Goal: Information Seeking & Learning: Learn about a topic

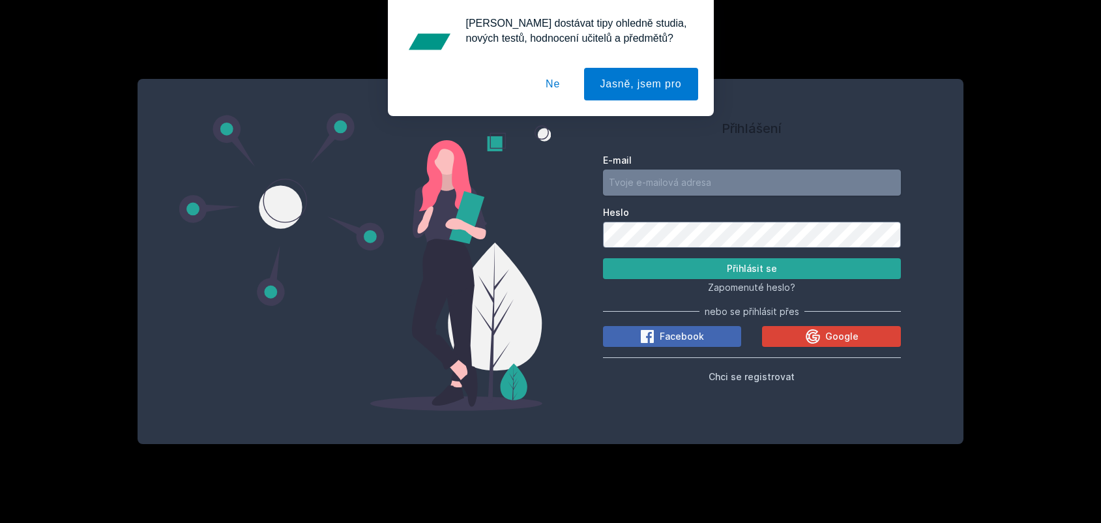
click at [751, 182] on input "E-mail" at bounding box center [752, 182] width 298 height 26
paste input "4IZ268"
type input "4IZ268"
click at [555, 76] on button "Ne" at bounding box center [552, 84] width 47 height 33
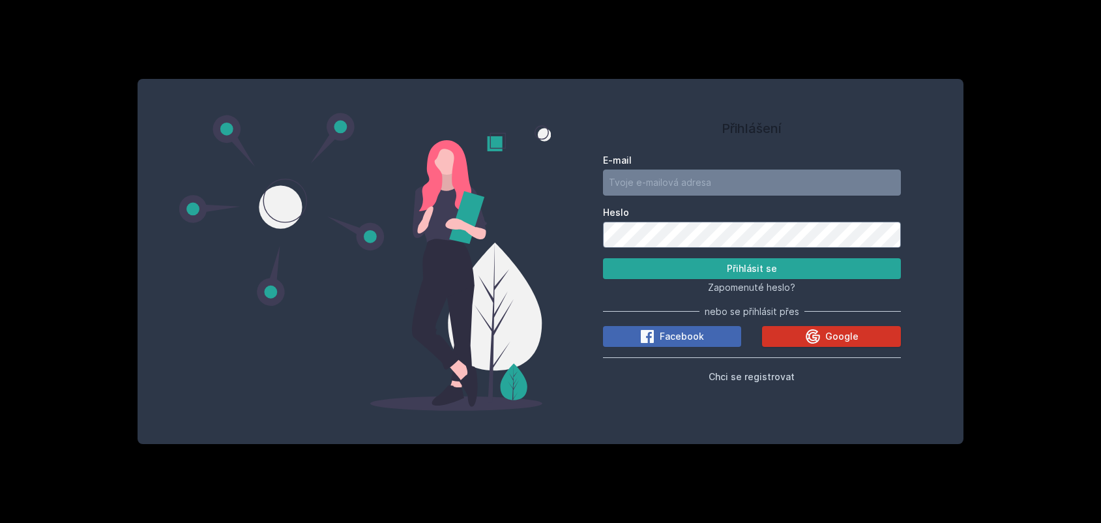
click at [826, 327] on button "Google" at bounding box center [831, 336] width 139 height 21
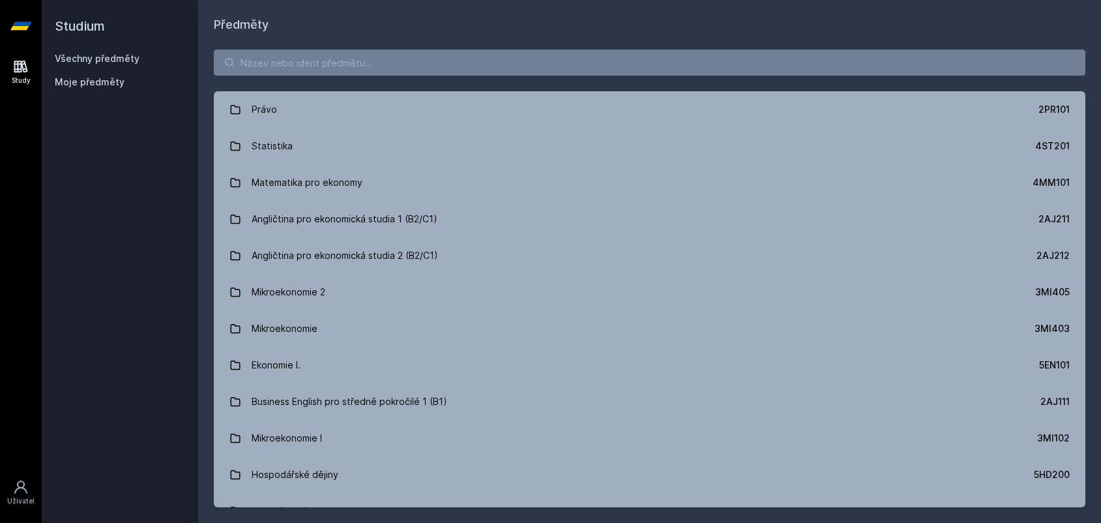
click at [334, 76] on div "Právo 2PR101 Statistika 4ST201 Matematika pro ekonomy 4MM101 Angličtina pro eko…" at bounding box center [649, 278] width 903 height 489
click at [344, 61] on input "search" at bounding box center [649, 63] width 871 height 26
paste input "4IZ268"
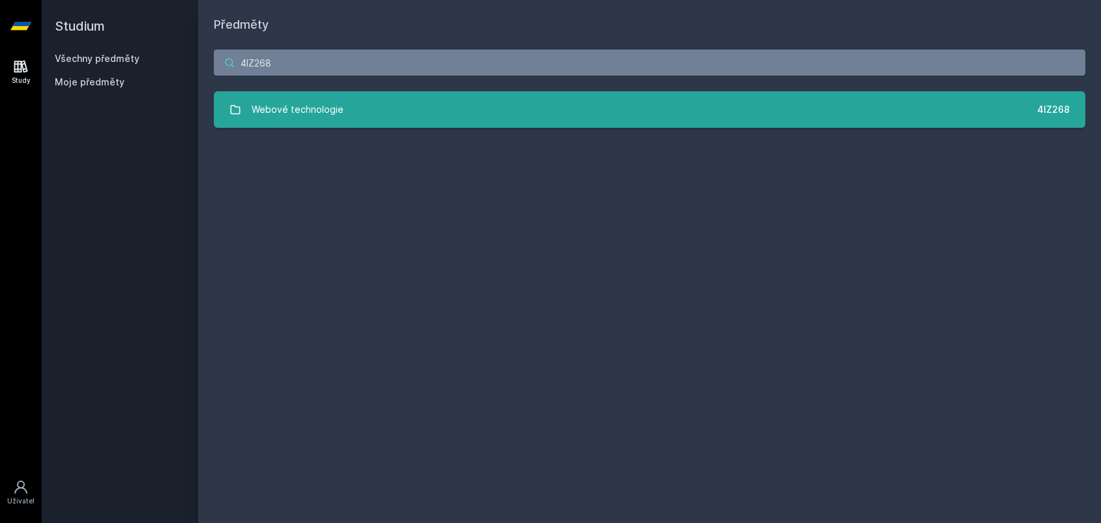
type input "4IZ268"
click at [330, 106] on div "Webové technologie" at bounding box center [298, 109] width 92 height 26
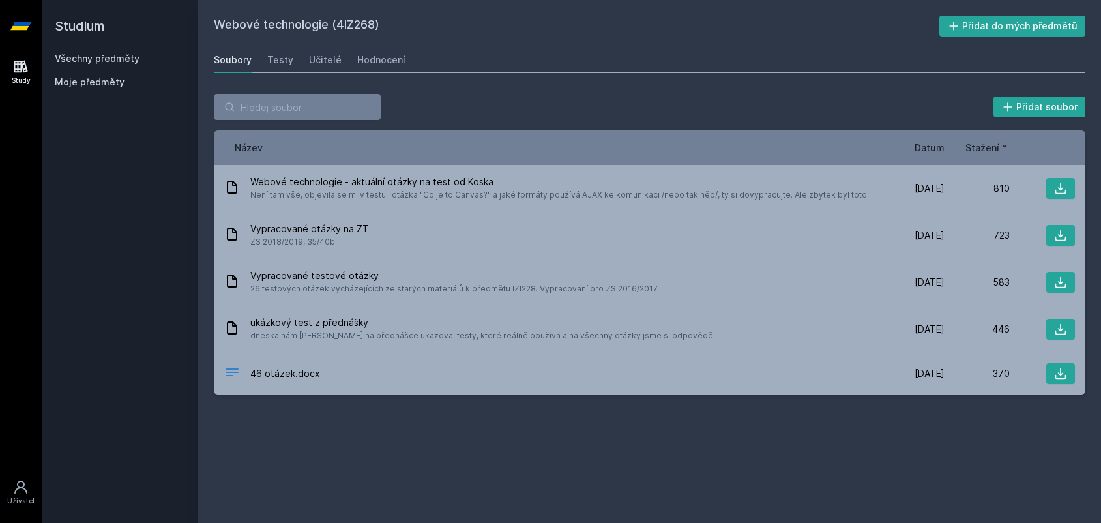
click at [623, 30] on h2 "Webové technologie (4IZ268)" at bounding box center [576, 26] width 725 height 21
drag, startPoint x: 623, startPoint y: 30, endPoint x: 593, endPoint y: 27, distance: 30.2
click at [593, 27] on h2 "Webové technologie (4IZ268)" at bounding box center [576, 26] width 725 height 21
drag, startPoint x: 592, startPoint y: 26, endPoint x: 580, endPoint y: 26, distance: 12.4
click at [580, 26] on h2 "Webové technologie (4IZ268)" at bounding box center [576, 26] width 725 height 21
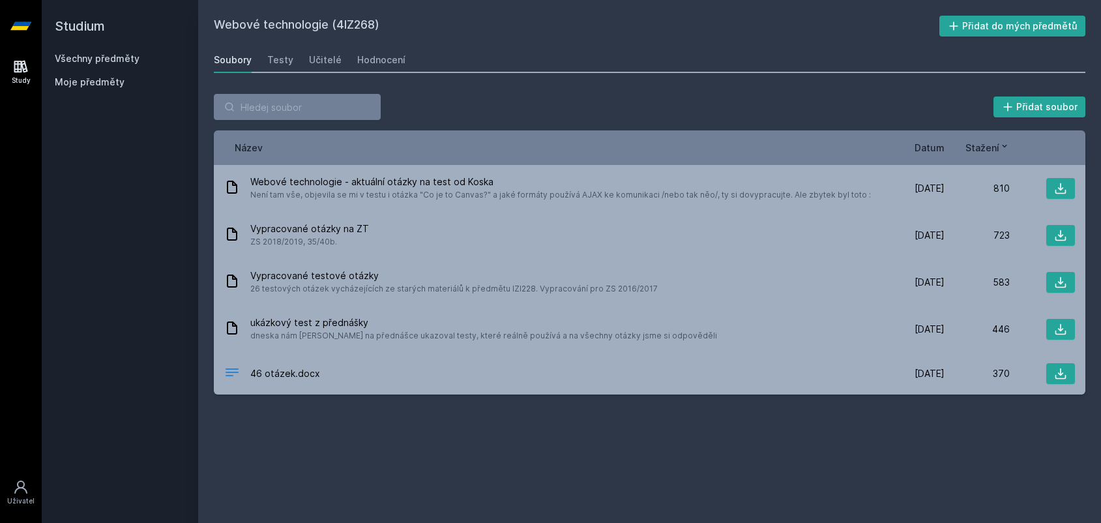
click at [590, 48] on div "Soubory Testy Učitelé Hodnocení" at bounding box center [649, 60] width 871 height 26
drag, startPoint x: 588, startPoint y: 40, endPoint x: 516, endPoint y: 43, distance: 72.4
click at [516, 43] on div "Webové technologie (4IZ268) Přidat do mých předmětů Soubory Testy Učitelé Hodno…" at bounding box center [649, 261] width 871 height 491
drag, startPoint x: 512, startPoint y: 41, endPoint x: 509, endPoint y: 60, distance: 19.2
click at [509, 60] on div "Webové technologie (4IZ268) Přidat do mých předmětů Soubory Testy Učitelé Hodno…" at bounding box center [649, 261] width 871 height 491
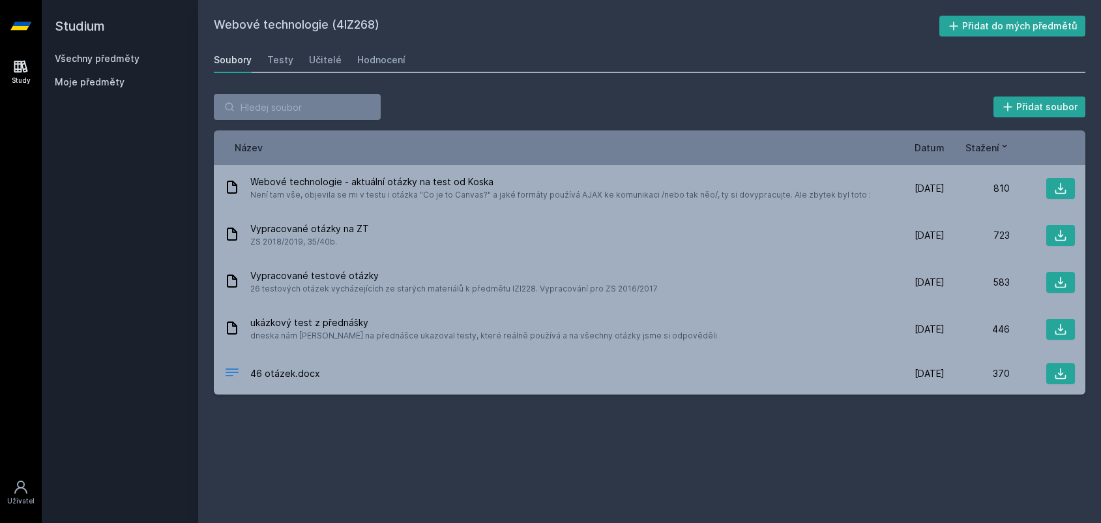
drag, startPoint x: 508, startPoint y: 61, endPoint x: 487, endPoint y: 43, distance: 27.8
click at [487, 43] on div "Webové technologie (4IZ268) Přidat do mých předmětů Soubory Testy Učitelé Hodno…" at bounding box center [649, 261] width 871 height 491
drag, startPoint x: 491, startPoint y: 46, endPoint x: 462, endPoint y: 38, distance: 30.2
click at [462, 38] on div "Webové technologie (4IZ268) Přidat do mých předmětů Soubory Testy Učitelé Hodno…" at bounding box center [649, 261] width 871 height 491
drag, startPoint x: 560, startPoint y: 47, endPoint x: 559, endPoint y: 33, distance: 13.7
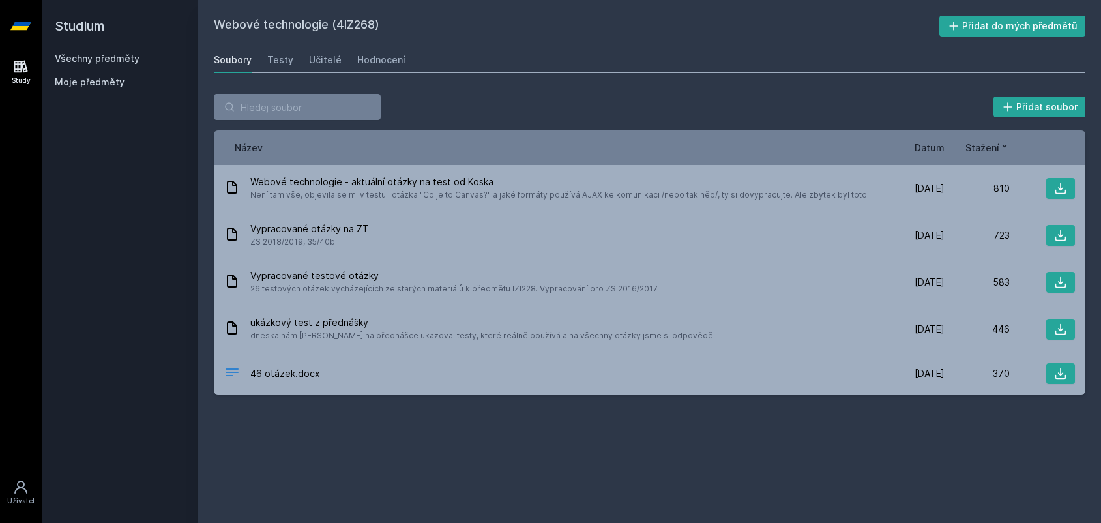
click at [559, 33] on div "Webové technologie (4IZ268) Přidat do mých předmětů Soubory Testy Učitelé Hodno…" at bounding box center [649, 261] width 871 height 491
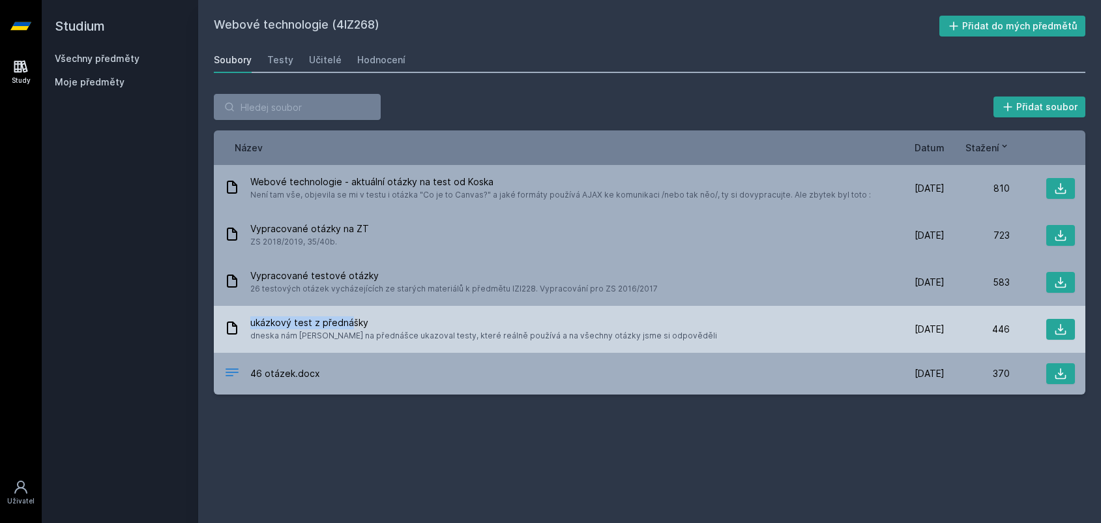
drag, startPoint x: 348, startPoint y: 319, endPoint x: 257, endPoint y: 328, distance: 91.7
click at [244, 332] on div "ukázkový test z přednášky dneska nám Kosek na přednášce ukazoval testy, které r…" at bounding box center [551, 329] width 655 height 26
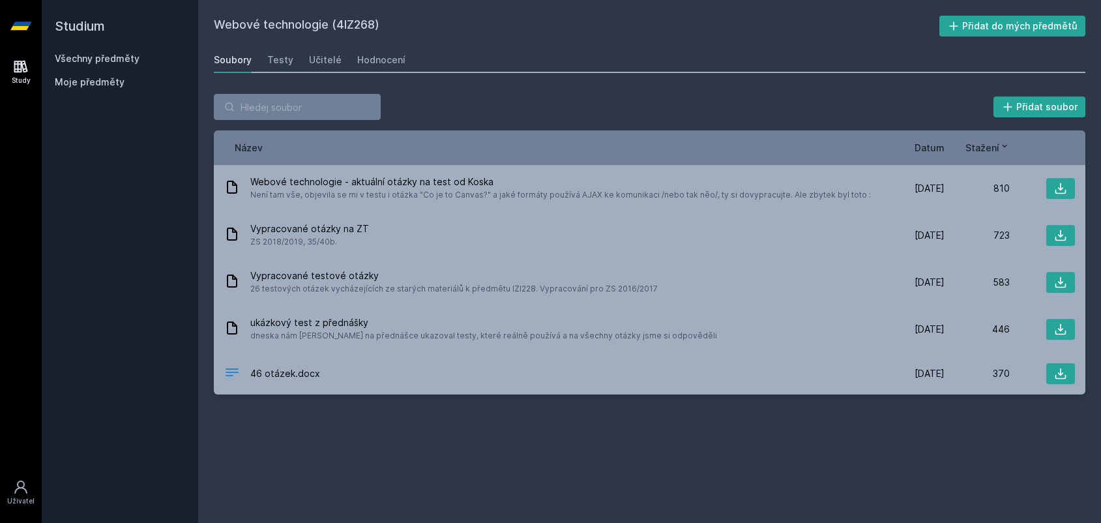
click at [562, 104] on div "Přidat soubor" at bounding box center [649, 107] width 871 height 26
drag, startPoint x: 592, startPoint y: 82, endPoint x: 567, endPoint y: 76, distance: 26.2
click at [567, 76] on div "Webové technologie (4IZ268) Přidat do mých předmětů Soubory Testy Učitelé Hodno…" at bounding box center [649, 261] width 871 height 491
drag, startPoint x: 567, startPoint y: 76, endPoint x: 555, endPoint y: 74, distance: 12.5
click at [555, 74] on div "Webové technologie (4IZ268) Přidat do mých předmětů Soubory Testy Učitelé Hodno…" at bounding box center [649, 261] width 871 height 491
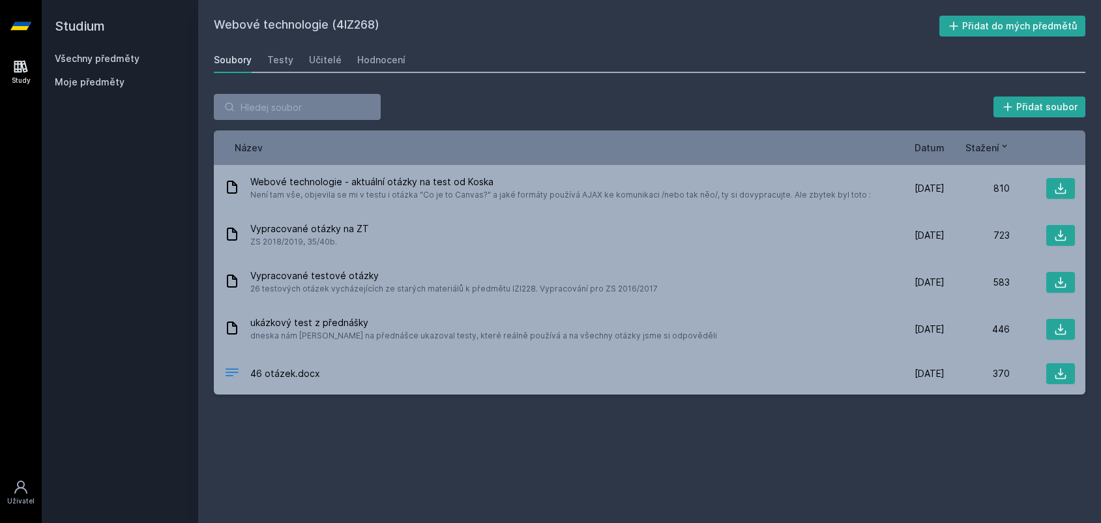
drag, startPoint x: 555, startPoint y: 74, endPoint x: 540, endPoint y: 76, distance: 14.4
click at [540, 76] on div "Webové technologie (4IZ268) Přidat do mých předmětů Soubory Testy Učitelé Hodno…" at bounding box center [649, 261] width 871 height 491
drag, startPoint x: 697, startPoint y: 411, endPoint x: 631, endPoint y: 411, distance: 65.8
click at [631, 411] on div "Webové technologie (4IZ268) Přidat do mých předmětů Soubory Testy Učitelé Hodno…" at bounding box center [649, 261] width 871 height 491
drag, startPoint x: 673, startPoint y: 428, endPoint x: 627, endPoint y: 430, distance: 45.7
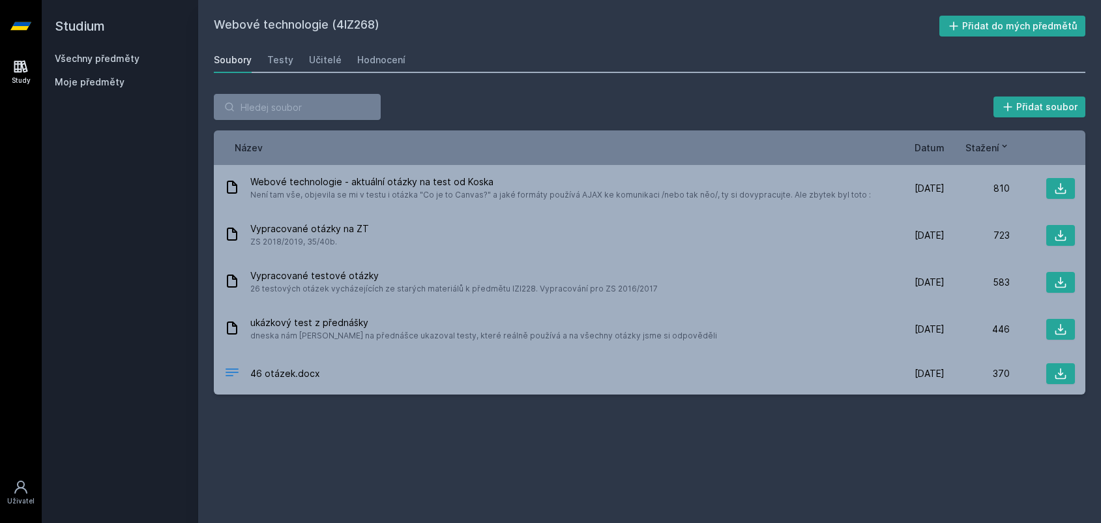
click at [627, 430] on div "Webové technologie (4IZ268) Přidat do mých předmětů Soubory Testy Učitelé Hodno…" at bounding box center [649, 261] width 871 height 491
drag, startPoint x: 627, startPoint y: 430, endPoint x: 603, endPoint y: 436, distance: 24.8
drag, startPoint x: 603, startPoint y: 436, endPoint x: 588, endPoint y: 429, distance: 15.7
click at [588, 429] on div "Webové technologie (4IZ268) Přidat do mých předmětů Soubory Testy Učitelé Hodno…" at bounding box center [649, 261] width 871 height 491
drag, startPoint x: 600, startPoint y: 428, endPoint x: 583, endPoint y: 428, distance: 17.0
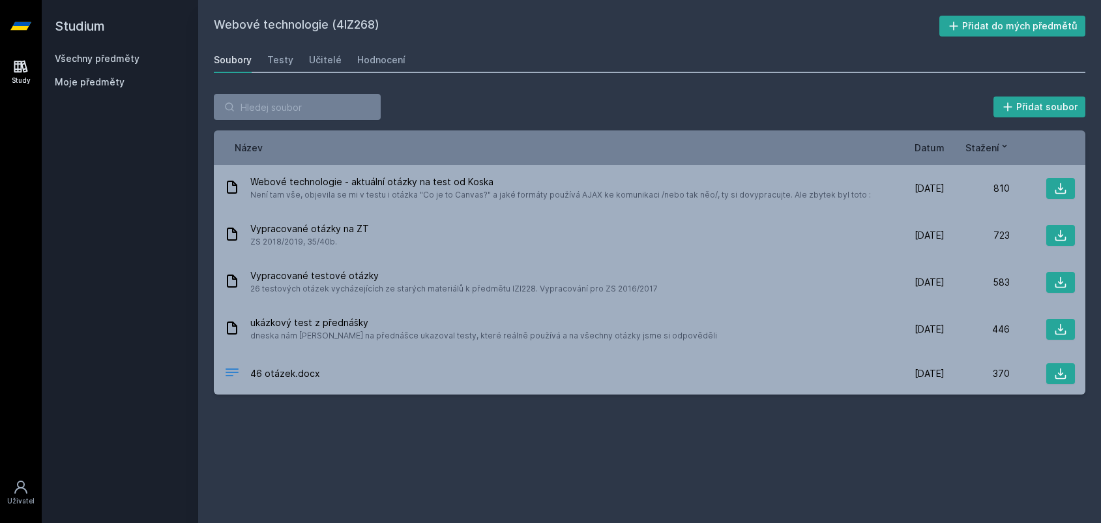
click at [583, 428] on div "Webové technologie (4IZ268) Přidat do mých předmětů Soubory Testy Učitelé Hodno…" at bounding box center [649, 261] width 871 height 491
drag, startPoint x: 583, startPoint y: 428, endPoint x: 570, endPoint y: 430, distance: 13.2
click at [570, 430] on div "Webové technologie (4IZ268) Přidat do mých předmětů Soubory Testy Učitelé Hodno…" at bounding box center [649, 261] width 871 height 491
drag, startPoint x: 576, startPoint y: 431, endPoint x: 568, endPoint y: 432, distance: 8.5
click at [568, 432] on div "Webové technologie (4IZ268) Přidat do mých předmětů Soubory Testy Učitelé Hodno…" at bounding box center [649, 261] width 871 height 491
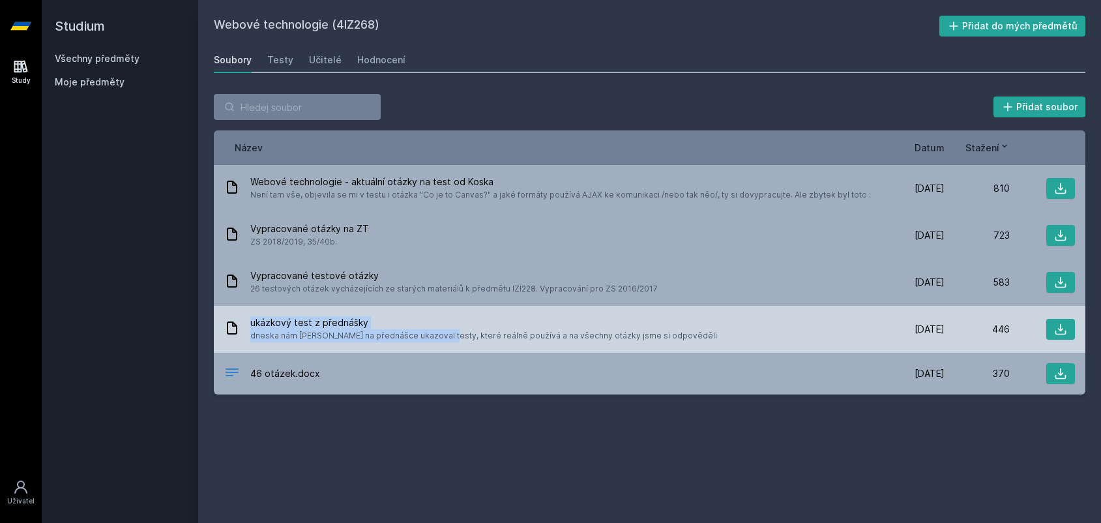
drag, startPoint x: 381, startPoint y: 336, endPoint x: 220, endPoint y: 334, distance: 161.6
click at [220, 334] on div "ukázkový test z přednášky dneska nám Kosek na přednášce ukazoval testy, které r…" at bounding box center [649, 329] width 871 height 47
click at [513, 319] on span "ukázkový test z přednášky" at bounding box center [483, 322] width 467 height 13
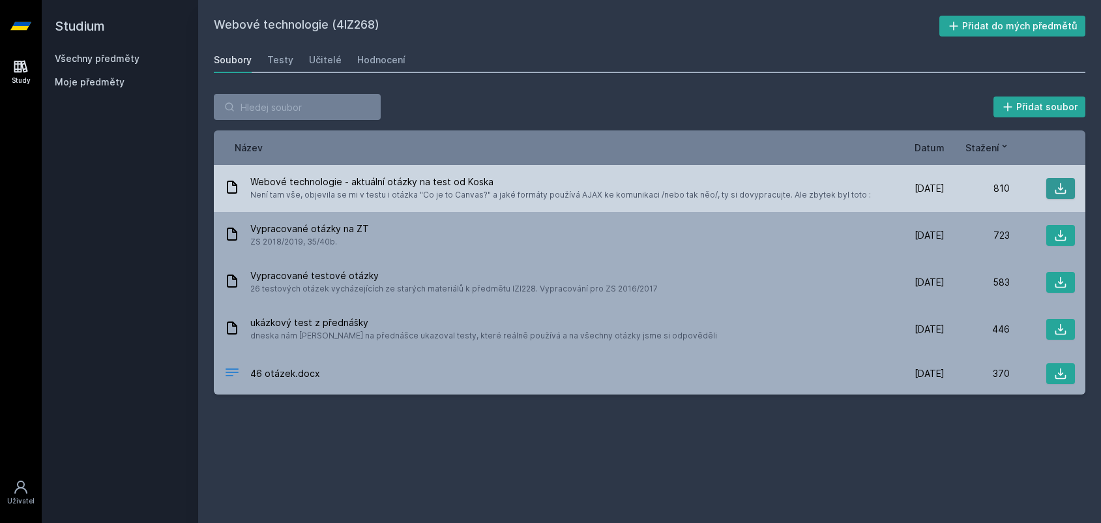
click at [1058, 188] on icon at bounding box center [1060, 188] width 11 height 11
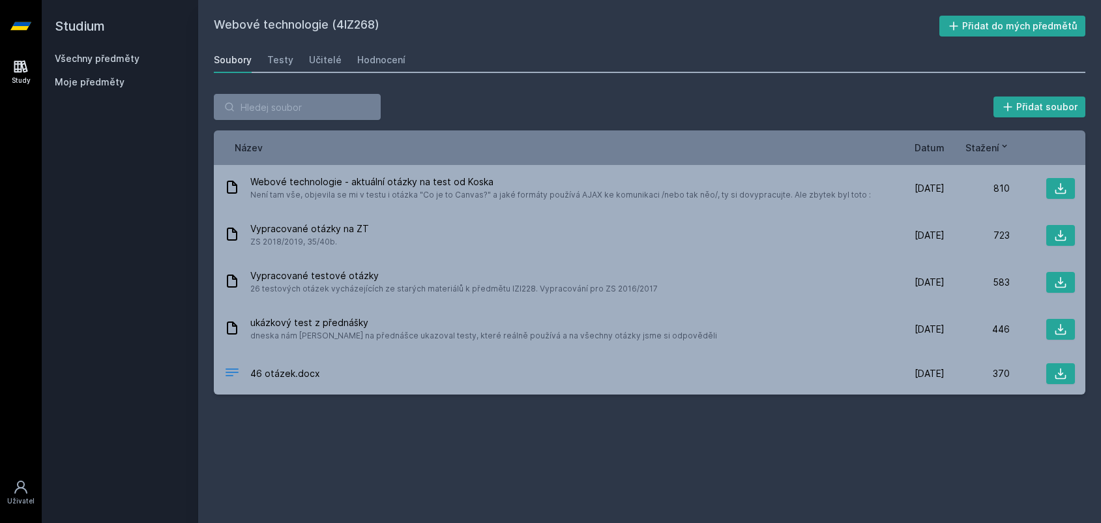
drag, startPoint x: 665, startPoint y: 77, endPoint x: 609, endPoint y: 42, distance: 66.7
click at [609, 42] on div "Webové technologie (4IZ268) Přidat do mých předmětů Soubory Testy Učitelé Hodno…" at bounding box center [649, 261] width 871 height 491
drag, startPoint x: 609, startPoint y: 42, endPoint x: 570, endPoint y: 47, distance: 38.8
click at [570, 47] on div "Webové technologie (4IZ268) Přidat do mých předmětů Soubory Testy Učitelé Hodno…" at bounding box center [649, 261] width 871 height 491
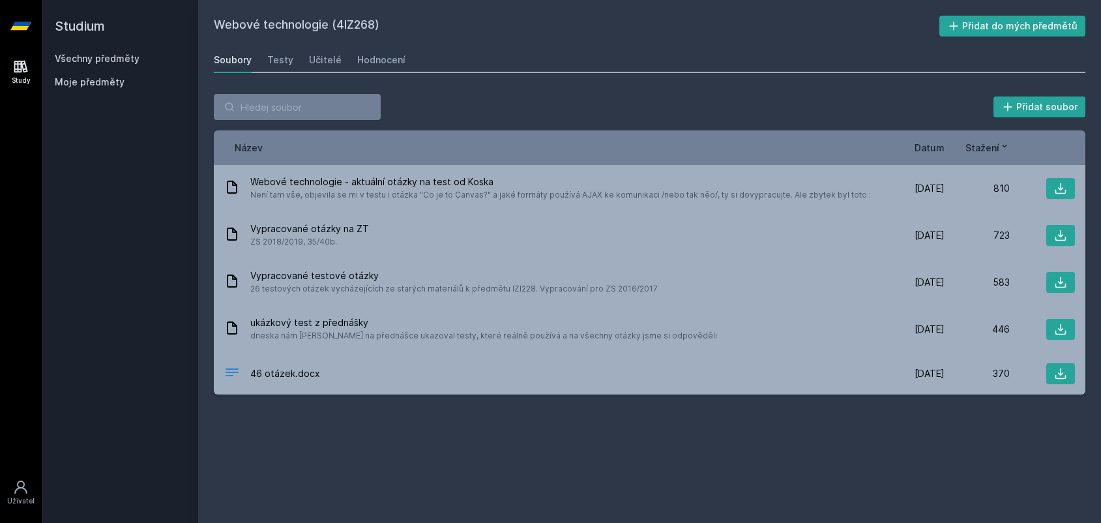
drag, startPoint x: 699, startPoint y: 40, endPoint x: 620, endPoint y: 25, distance: 80.1
click at [620, 25] on h2 "Webové technologie (4IZ268)" at bounding box center [576, 26] width 725 height 21
drag, startPoint x: 620, startPoint y: 25, endPoint x: 589, endPoint y: 27, distance: 30.7
click at [589, 27] on h2 "Webové technologie (4IZ268)" at bounding box center [576, 26] width 725 height 21
drag, startPoint x: 570, startPoint y: 85, endPoint x: 385, endPoint y: 22, distance: 195.8
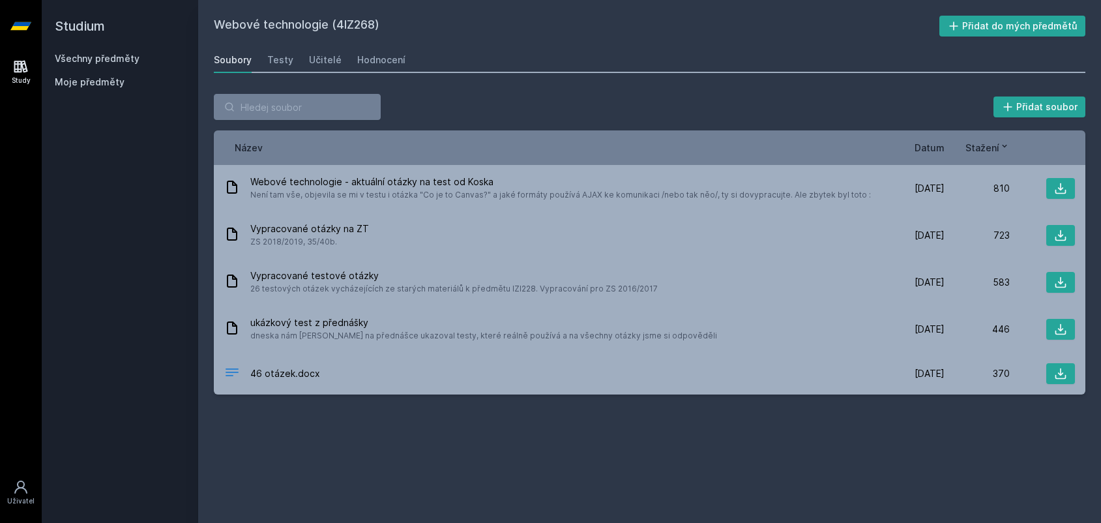
click at [492, 48] on div "Soubory Testy Učitelé Hodnocení" at bounding box center [649, 60] width 871 height 26
